Goal: Task Accomplishment & Management: Manage account settings

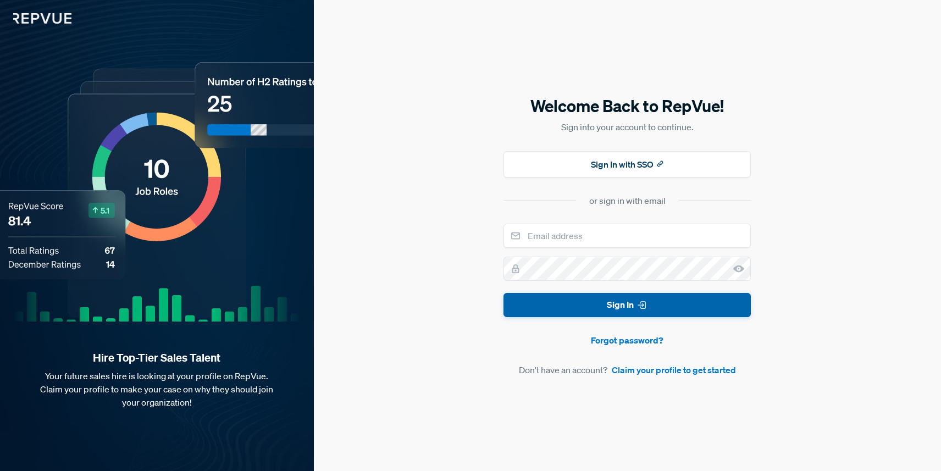
click at [618, 304] on button "Sign In" at bounding box center [627, 305] width 247 height 25
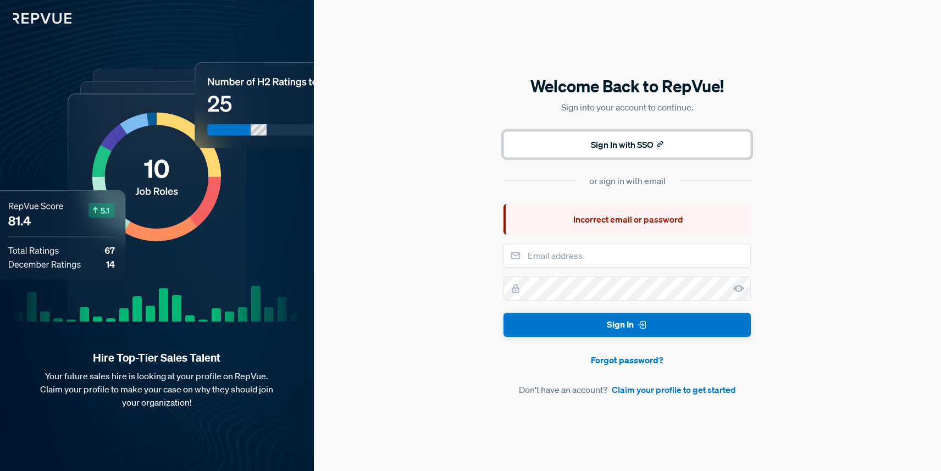
click at [630, 140] on button "Sign In with SSO" at bounding box center [627, 144] width 247 height 26
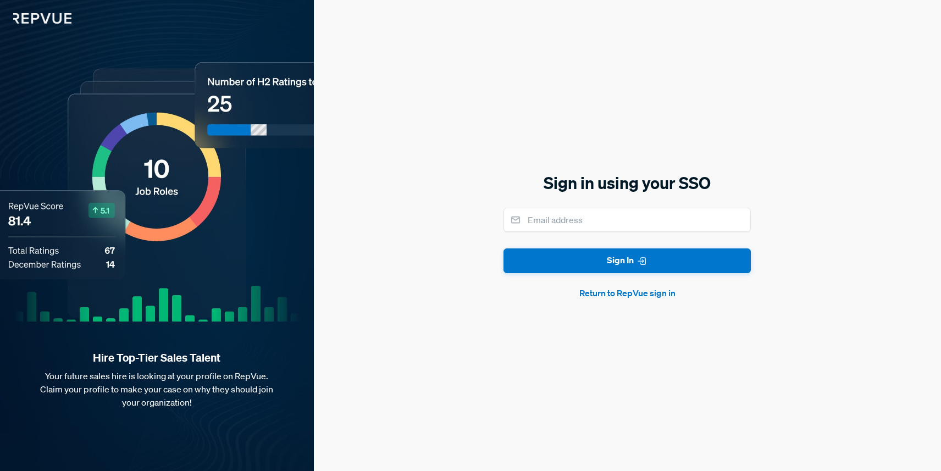
click at [621, 294] on button "Return to RepVue sign in" at bounding box center [627, 292] width 247 height 13
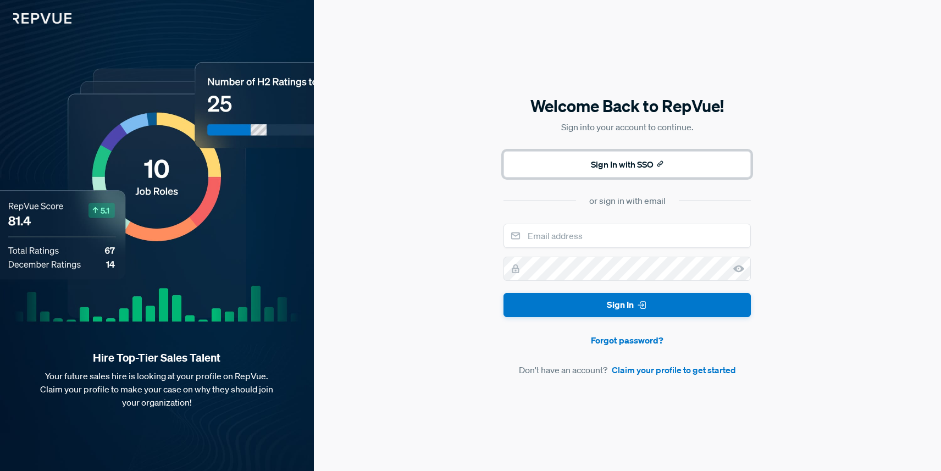
click at [633, 163] on button "Sign In with SSO" at bounding box center [627, 164] width 247 height 26
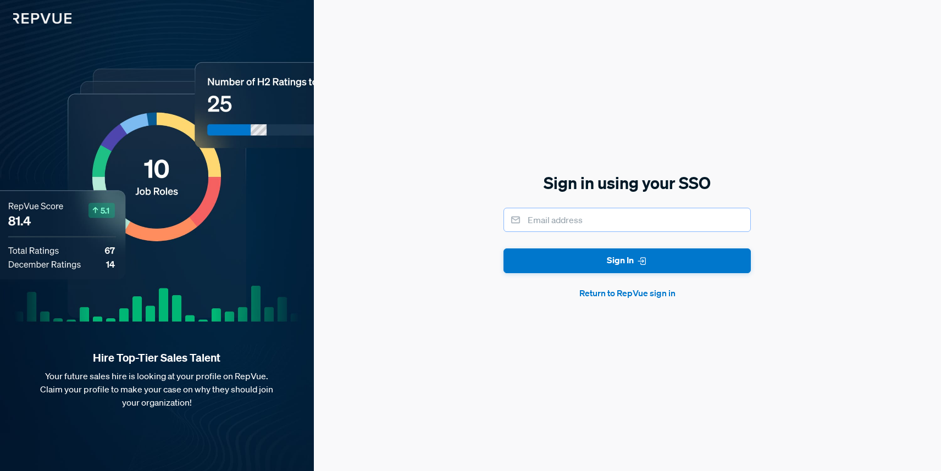
click at [592, 221] on input "email" at bounding box center [627, 220] width 247 height 24
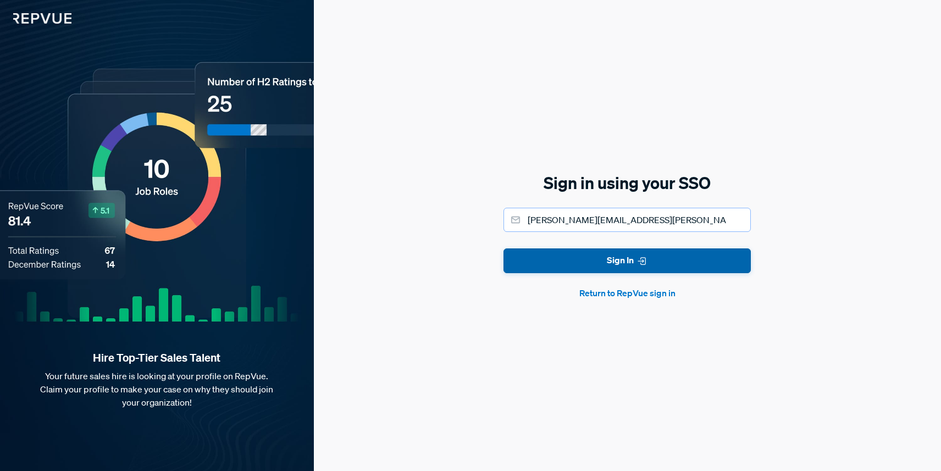
type input "[PERSON_NAME][EMAIL_ADDRESS][PERSON_NAME][DOMAIN_NAME]"
click at [611, 267] on button "Sign In" at bounding box center [627, 261] width 247 height 25
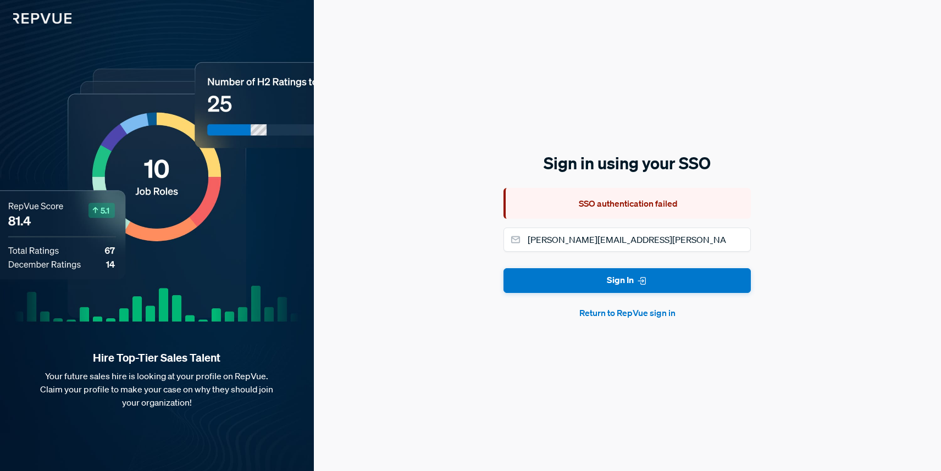
click at [617, 314] on button "Return to RepVue sign in" at bounding box center [627, 312] width 247 height 13
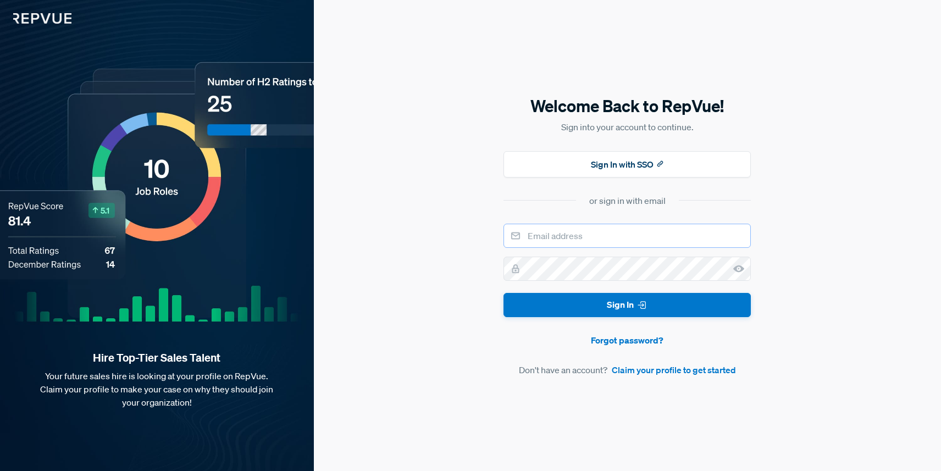
click at [592, 239] on input "email" at bounding box center [627, 236] width 247 height 24
type input "claire.baah-danso@contentful.com"
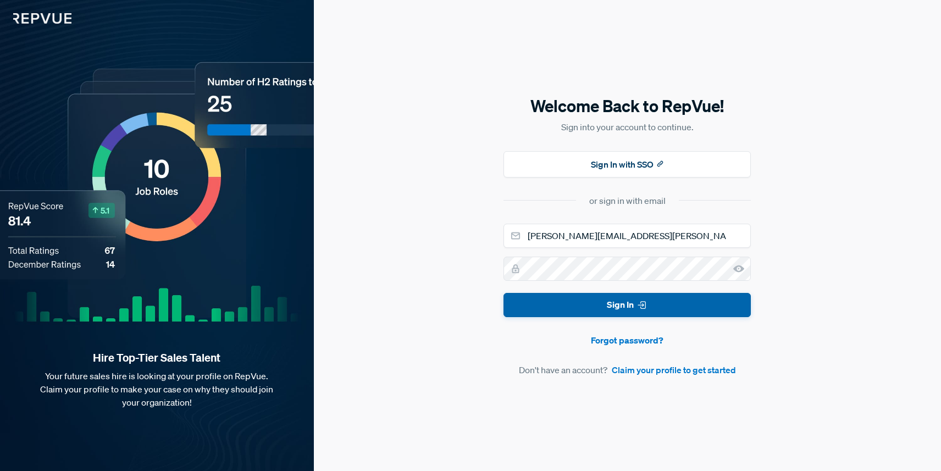
click at [580, 300] on button "Sign In" at bounding box center [627, 305] width 247 height 25
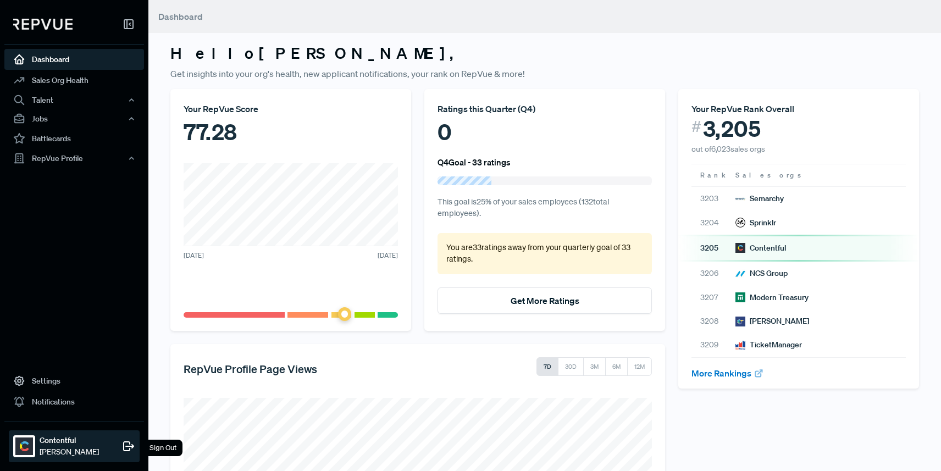
click at [69, 442] on strong "Contentful" at bounding box center [69, 441] width 59 height 12
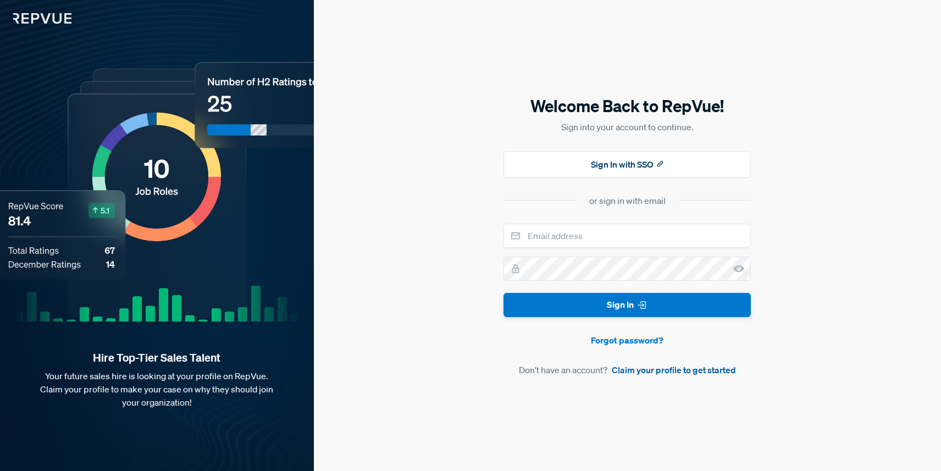
click at [652, 372] on link "Claim your profile to get started" at bounding box center [674, 369] width 124 height 13
click at [610, 340] on link "Forgot password?" at bounding box center [627, 340] width 247 height 13
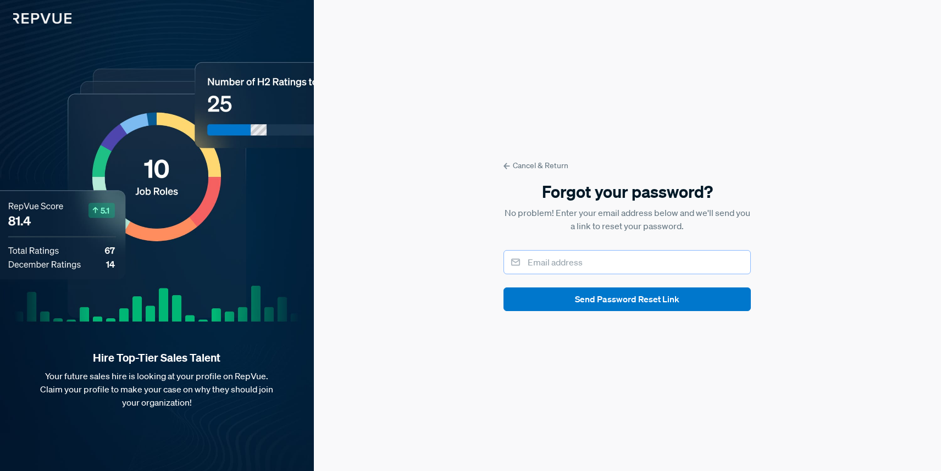
click at [549, 261] on input "email" at bounding box center [627, 262] width 247 height 24
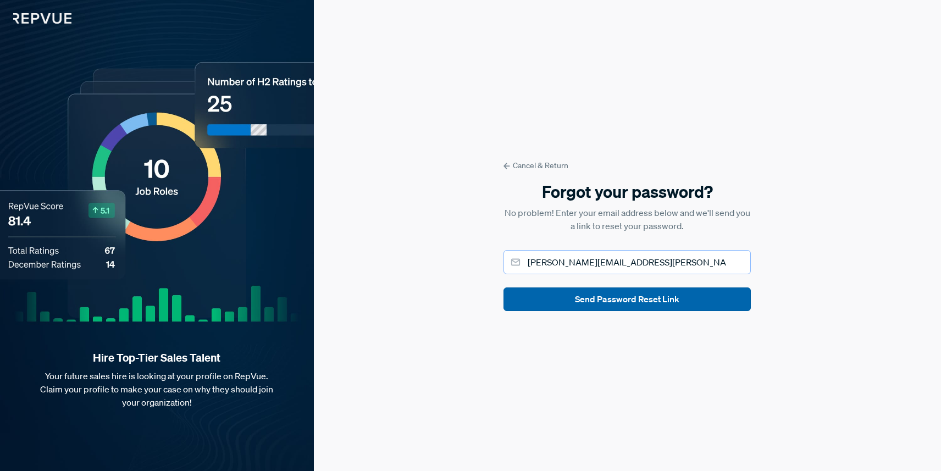
type input "[PERSON_NAME][EMAIL_ADDRESS][PERSON_NAME][DOMAIN_NAME]"
click at [592, 301] on button "Send Password Reset Link" at bounding box center [627, 300] width 247 height 24
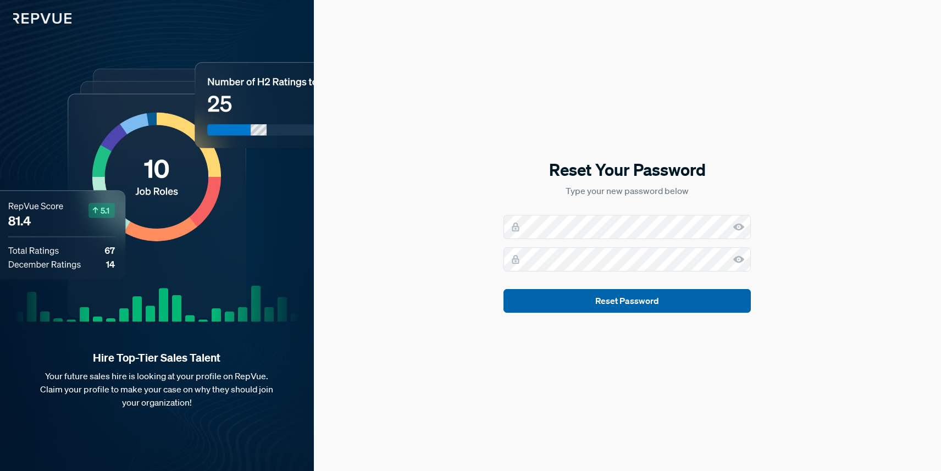
click at [619, 306] on button "Reset Password" at bounding box center [627, 301] width 247 height 24
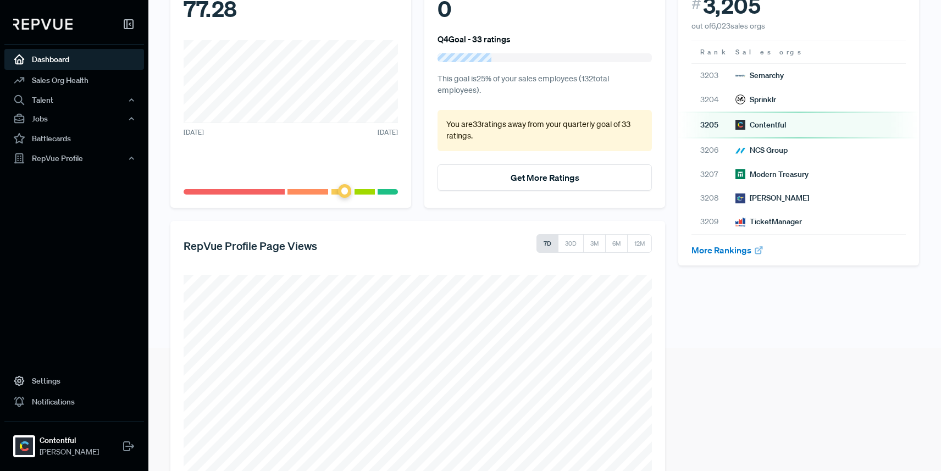
scroll to position [191, 0]
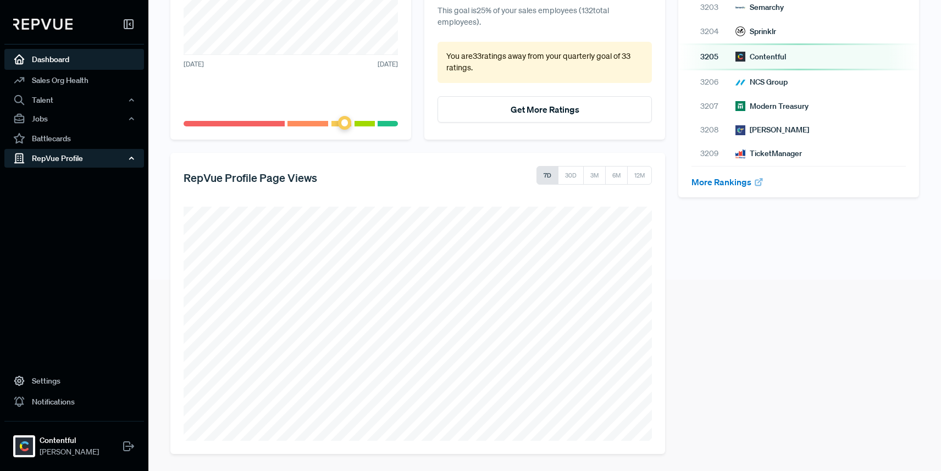
click at [89, 161] on div "RepVue Profile" at bounding box center [74, 158] width 140 height 19
click at [131, 25] on icon at bounding box center [128, 24] width 13 height 13
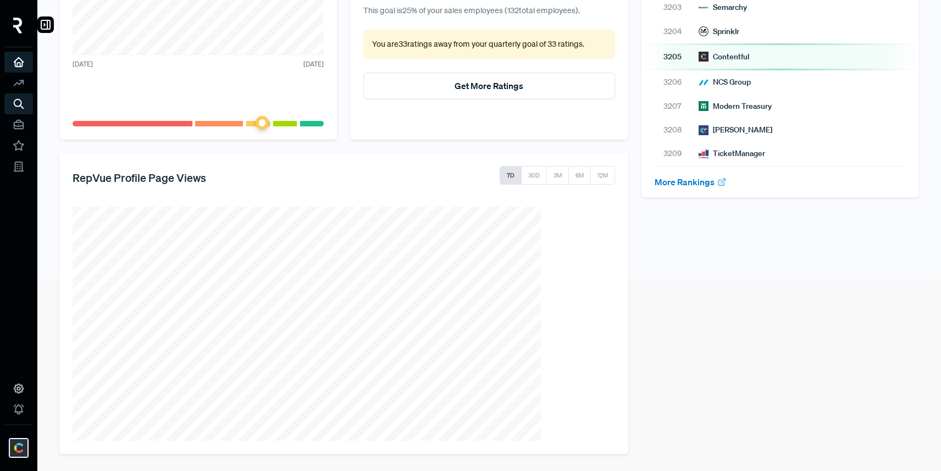
click at [45, 24] on icon at bounding box center [45, 24] width 13 height 13
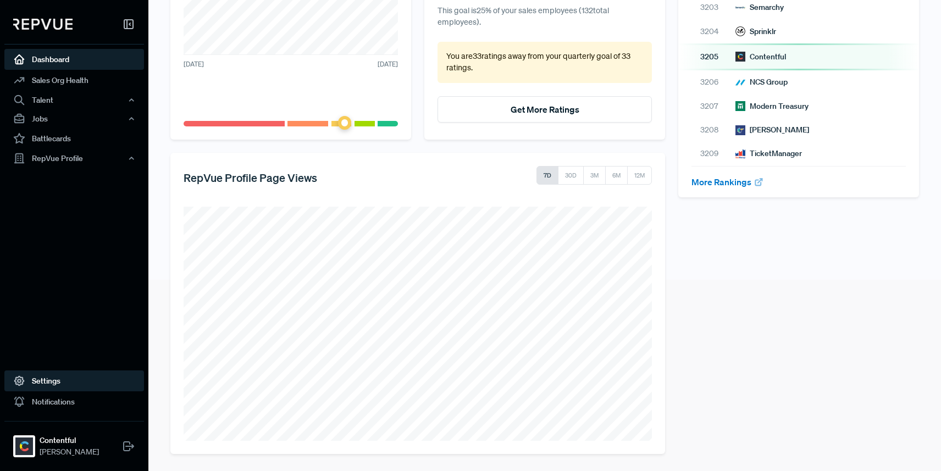
click at [38, 382] on link "Settings" at bounding box center [74, 381] width 140 height 21
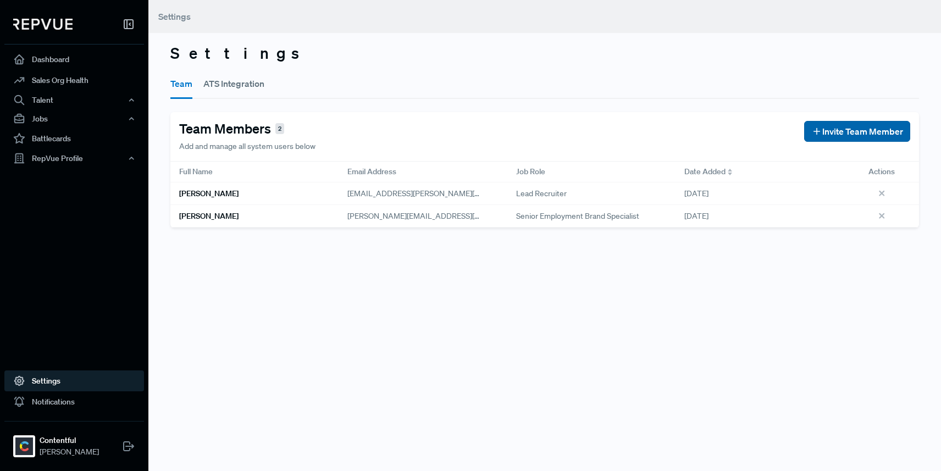
click at [844, 130] on span "Invite Team Member" at bounding box center [863, 131] width 81 height 13
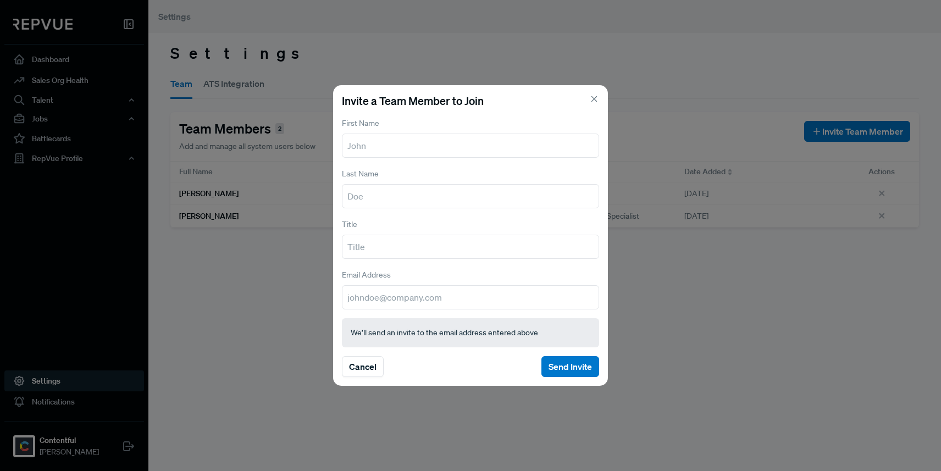
click at [385, 154] on input "text" at bounding box center [470, 146] width 257 height 24
type input "Caitlin"
click at [358, 300] on input "email" at bounding box center [470, 297] width 257 height 24
paste input "[PERSON_NAME][EMAIL_ADDRESS][PERSON_NAME][DOMAIN_NAME]"
type input "[PERSON_NAME][EMAIL_ADDRESS][PERSON_NAME][DOMAIN_NAME]"
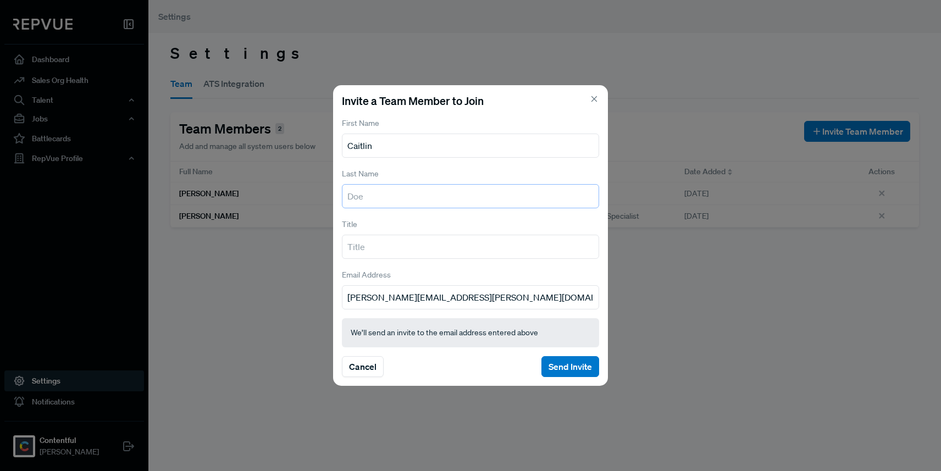
click at [361, 199] on input "text" at bounding box center [470, 196] width 257 height 24
type input "[PERSON_NAME]"
click at [356, 243] on input "text" at bounding box center [470, 247] width 257 height 24
paste input "Director, Talent Acquisition"
type input "Director, Talent Acquisition"
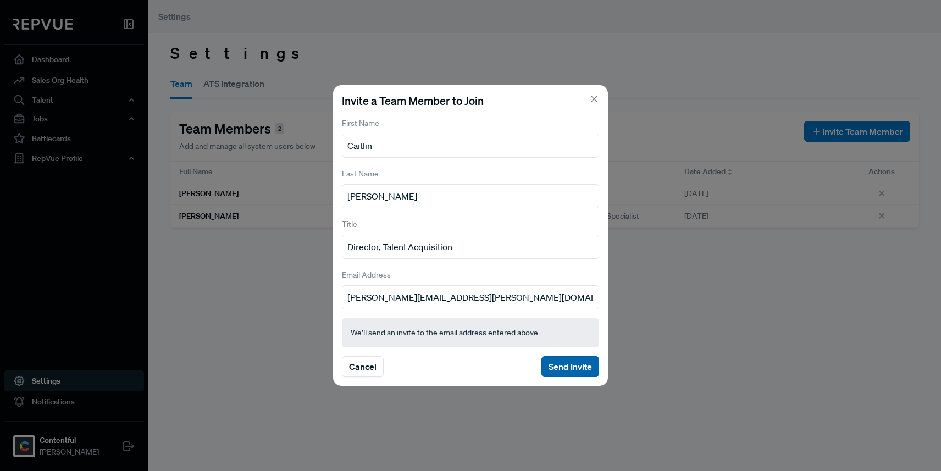
click at [555, 366] on button "Send Invite" at bounding box center [571, 366] width 58 height 21
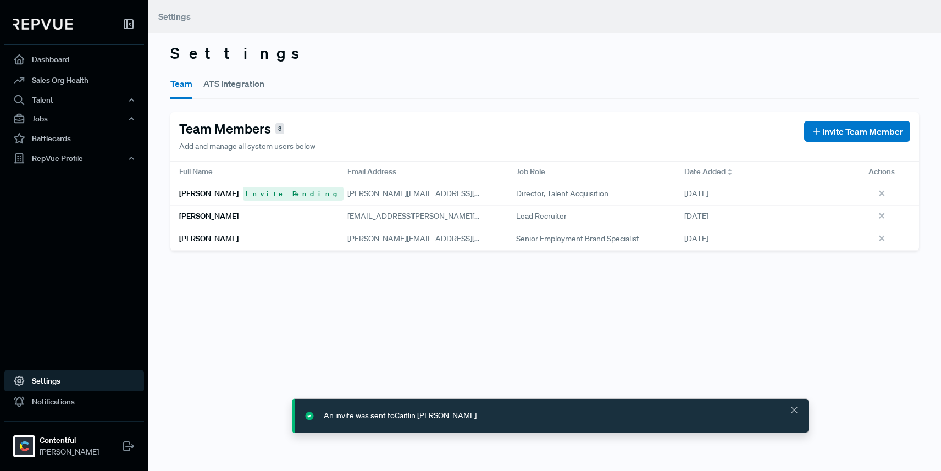
click at [225, 84] on button "ATS Integration" at bounding box center [233, 83] width 61 height 31
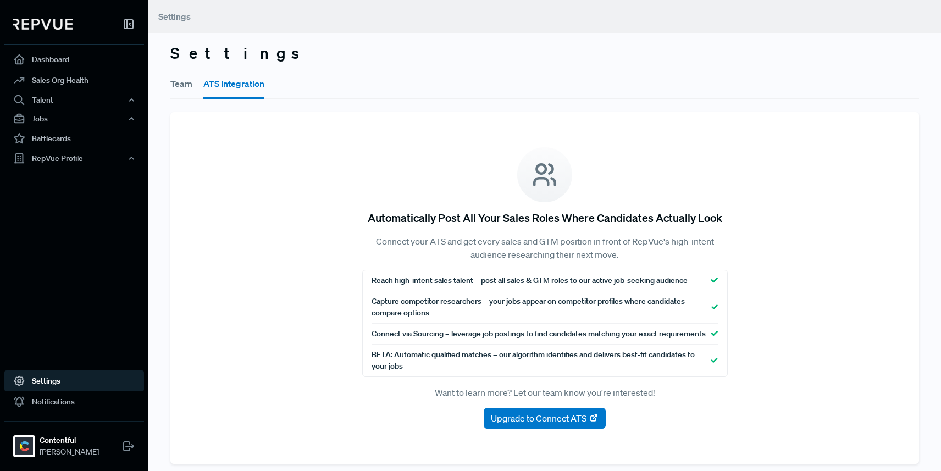
click at [184, 87] on button "Team" at bounding box center [181, 83] width 22 height 31
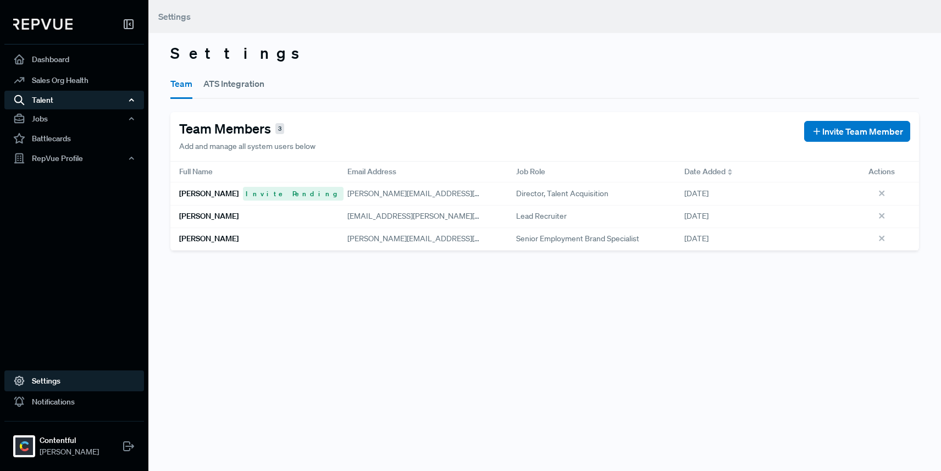
click at [42, 97] on div "Talent" at bounding box center [74, 100] width 140 height 19
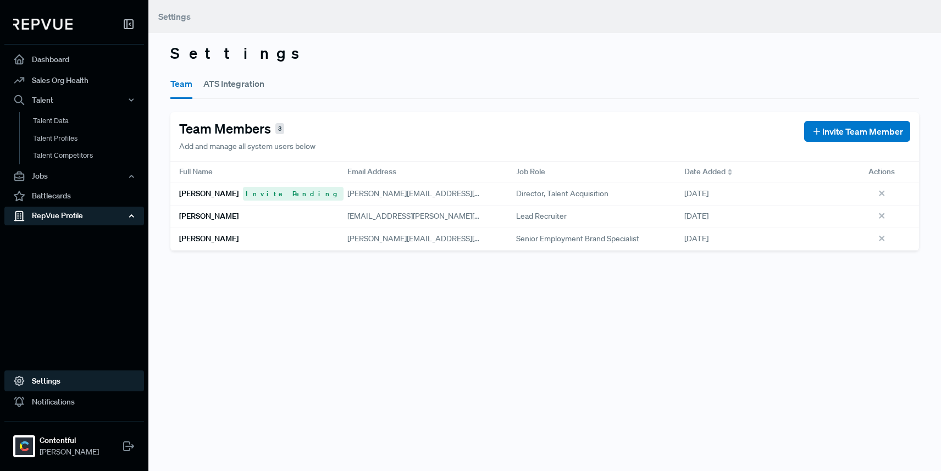
click at [50, 213] on div "RepVue Profile" at bounding box center [74, 216] width 140 height 19
click at [48, 251] on link "Reviews" at bounding box center [89, 254] width 140 height 18
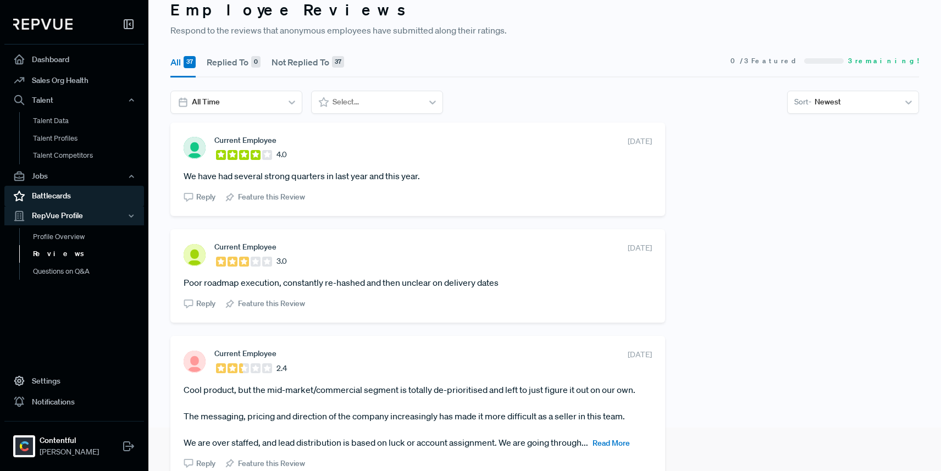
scroll to position [45, 0]
